Goal: Navigation & Orientation: Find specific page/section

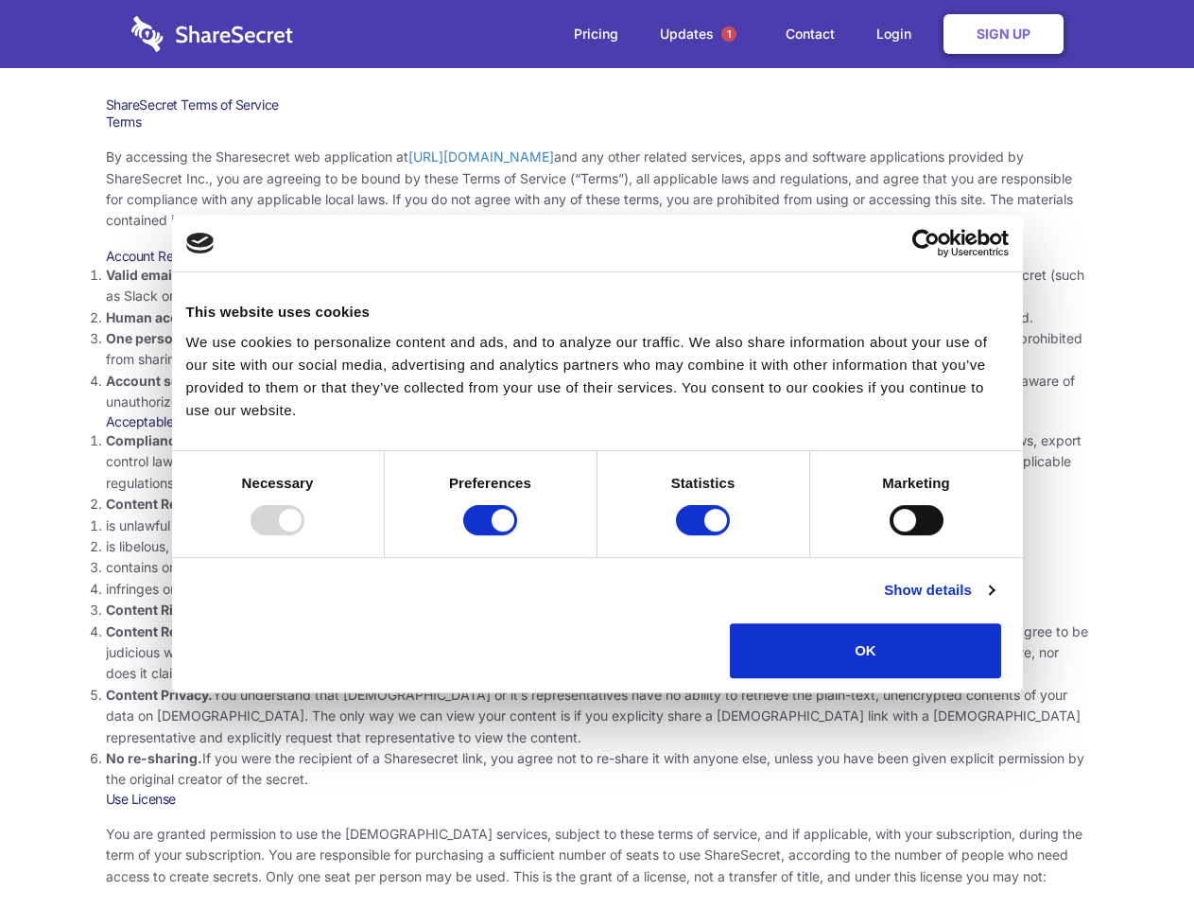
click at [597, 454] on li "Compliance with local laws and regulations. Your use of the Sharesecret must no…" at bounding box center [597, 461] width 983 height 63
click at [304, 535] on div at bounding box center [278, 520] width 54 height 30
click at [517, 535] on input "Preferences" at bounding box center [490, 520] width 54 height 30
checkbox input "false"
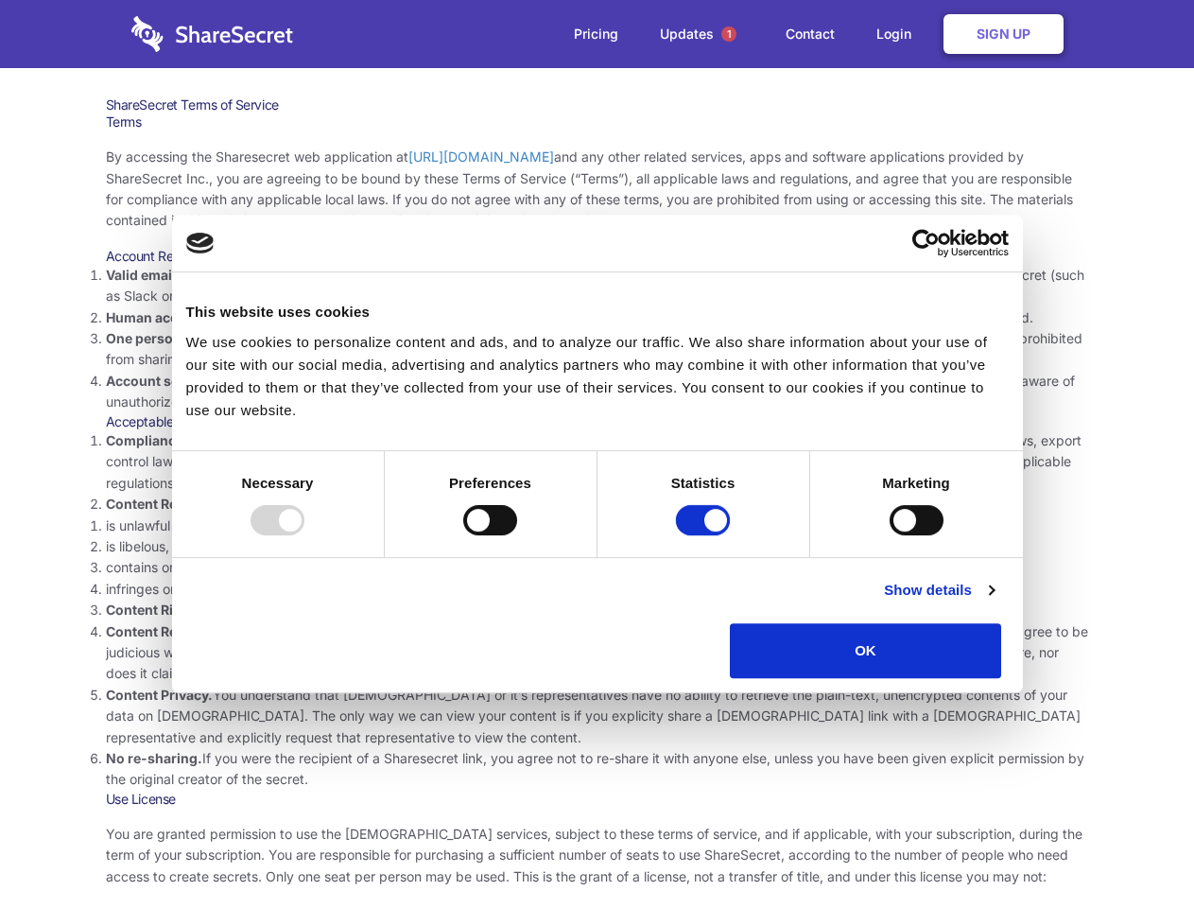
click at [705, 535] on input "Statistics" at bounding box center [703, 520] width 54 height 30
checkbox input "false"
click at [890, 535] on input "Marketing" at bounding box center [917, 520] width 54 height 30
checkbox input "true"
click at [994, 601] on link "Show details" at bounding box center [939, 590] width 110 height 23
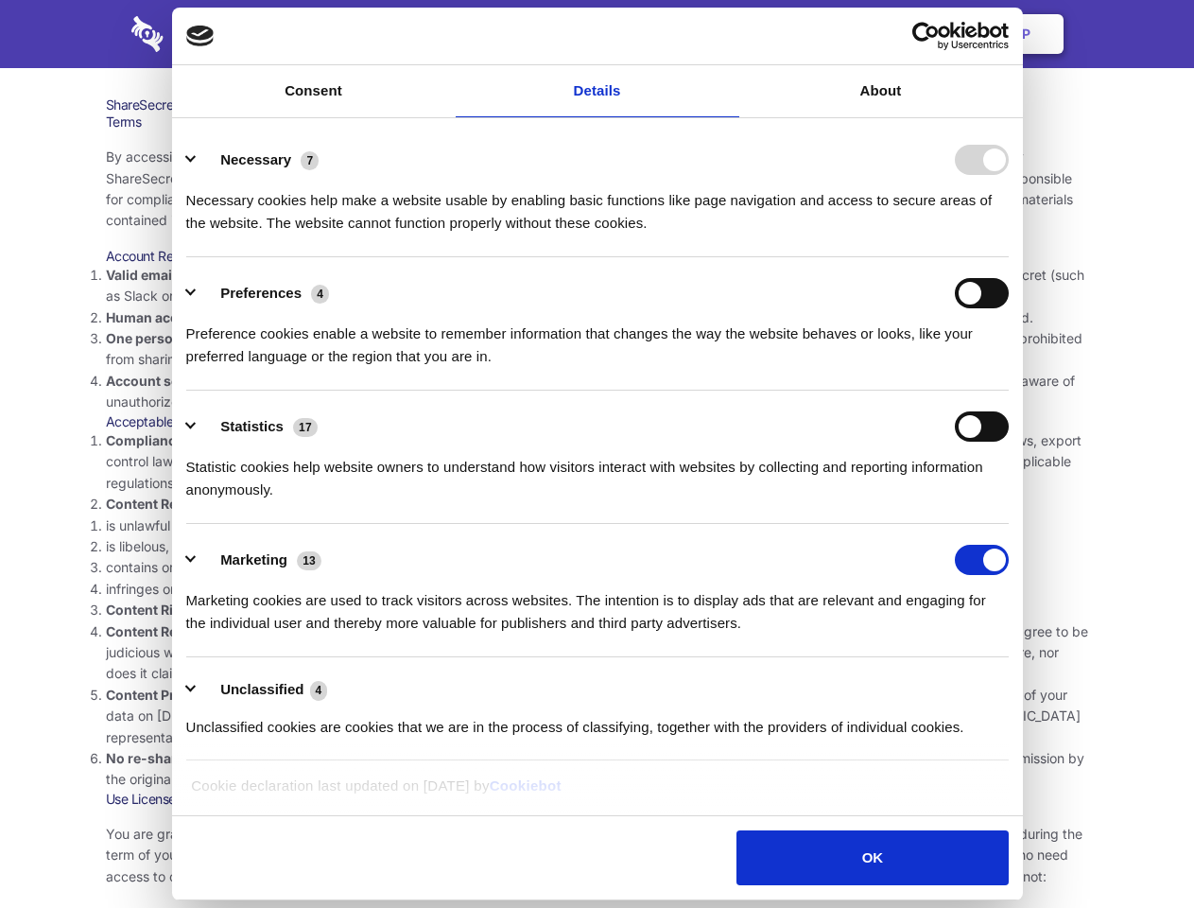
click at [1009, 257] on li "Necessary 7 Necessary cookies help make a website usable by enabling basic func…" at bounding box center [597, 190] width 822 height 133
click at [728, 34] on span "1" at bounding box center [728, 33] width 15 height 15
